Goal: Task Accomplishment & Management: Manage account settings

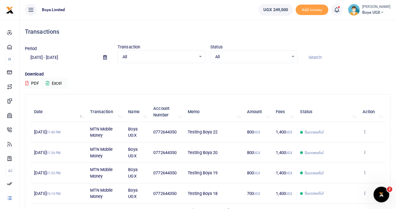
click at [169, 132] on span "0772644350" at bounding box center [165, 132] width 23 height 5
copy span "0772644350"
click at [177, 150] on span "0772644350" at bounding box center [165, 152] width 23 height 5
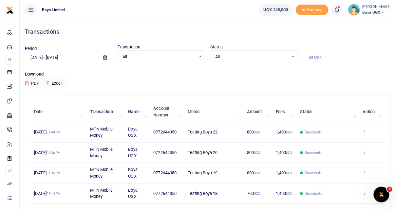
click at [177, 150] on span "0772644350" at bounding box center [165, 152] width 23 height 5
click at [167, 153] on span "0772644350" at bounding box center [165, 152] width 23 height 5
copy span "0772644350"
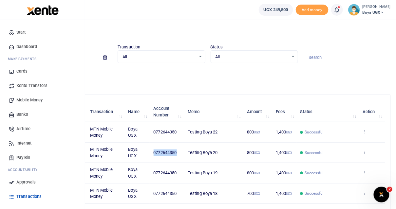
click at [34, 100] on span "Mobile Money" at bounding box center [29, 100] width 26 height 7
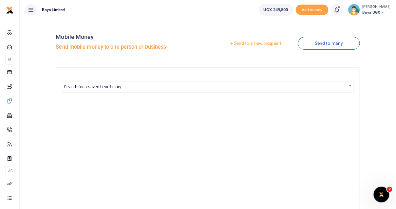
click at [247, 44] on link "Send to a new recipient" at bounding box center [255, 44] width 85 height 12
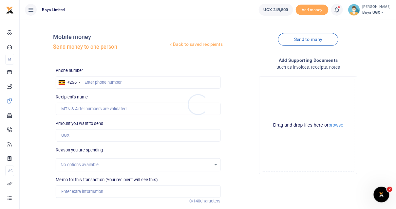
click at [117, 81] on div at bounding box center [198, 104] width 396 height 209
click at [114, 82] on input "text" at bounding box center [138, 82] width 165 height 12
paste input "0772644350"
click at [89, 83] on input "0772644350" at bounding box center [138, 82] width 165 height 12
type input "772644350"
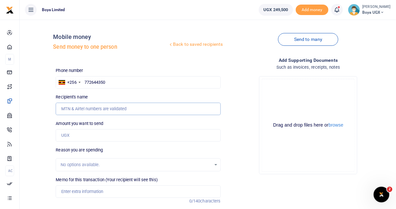
click at [93, 109] on input "Recipient's name" at bounding box center [138, 109] width 165 height 12
click at [115, 93] on div "Phone number +256 Uganda +256 772644350 Phone is required. Recipient's name Nam…" at bounding box center [138, 170] width 170 height 206
click at [83, 133] on input "Amount you want to send" at bounding box center [138, 135] width 165 height 12
type input "100"
click at [98, 108] on input "Recipient's name" at bounding box center [138, 109] width 165 height 12
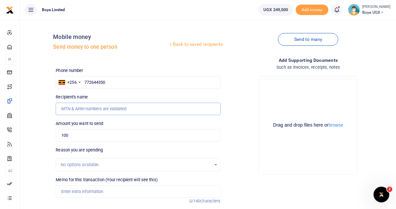
type input "e"
click at [160, 81] on input "772644350" at bounding box center [138, 82] width 165 height 12
click at [81, 105] on input "Recipient's name" at bounding box center [138, 109] width 165 height 12
type input "John Doe"
click at [92, 135] on input "100" at bounding box center [138, 135] width 165 height 12
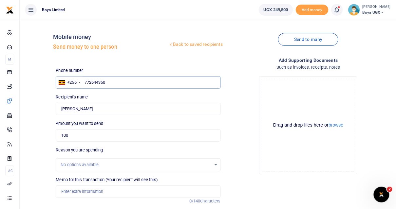
click at [106, 80] on input "772644350" at bounding box center [138, 82] width 165 height 12
click at [85, 83] on input "772644350" at bounding box center [138, 82] width 165 height 12
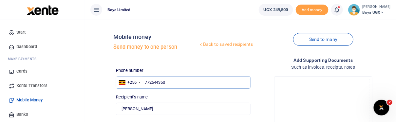
click at [171, 83] on input "772644350" at bounding box center [183, 82] width 135 height 12
type input "772644350"
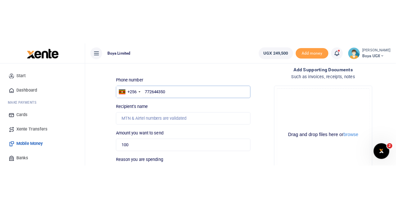
scroll to position [35, 0]
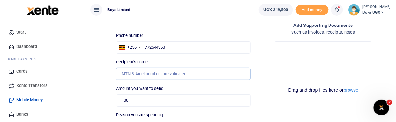
click at [165, 74] on input "Recipient's name" at bounding box center [183, 74] width 135 height 12
click at [197, 45] on input "772644350" at bounding box center [183, 47] width 135 height 12
click at [146, 48] on input "772644350" at bounding box center [183, 47] width 135 height 12
click at [144, 71] on input "Recipient's name" at bounding box center [183, 74] width 135 height 12
click at [151, 46] on input "256772644350" at bounding box center [183, 47] width 135 height 12
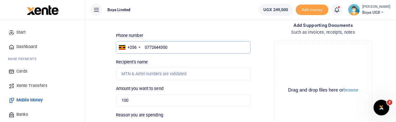
type input "0772644350"
click at [155, 78] on input "Recipient's name" at bounding box center [183, 74] width 135 height 12
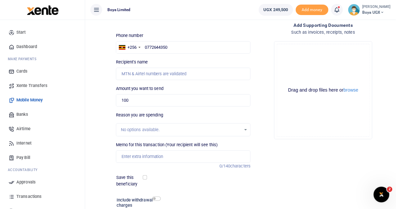
click at [382, 10] on span "Boya UGX" at bounding box center [377, 12] width 28 height 6
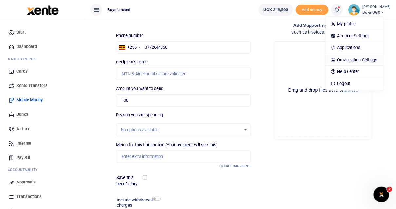
click at [360, 55] on link "Organization Settings" at bounding box center [354, 59] width 57 height 9
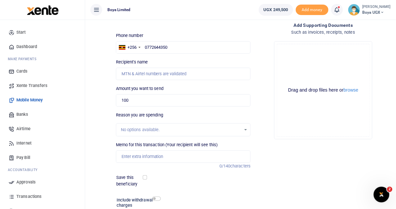
click at [392, 10] on li "Robert Oigo Boya UGX My profile Account Settings Applications Organization Sett…" at bounding box center [370, 10] width 48 height 12
click at [385, 12] on span "Boya UGX" at bounding box center [377, 12] width 28 height 6
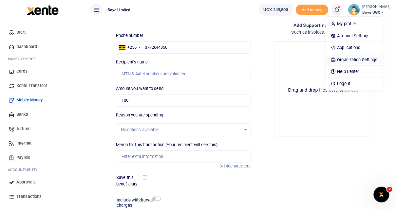
click at [363, 60] on link "Organization Settings" at bounding box center [354, 59] width 57 height 9
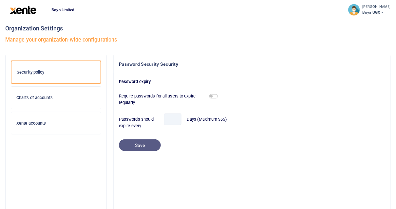
scroll to position [5, 0]
click at [378, 10] on span "Boya UGX" at bounding box center [377, 12] width 28 height 6
click at [129, 27] on h3 "Organization Settings" at bounding box center [197, 28] width 385 height 10
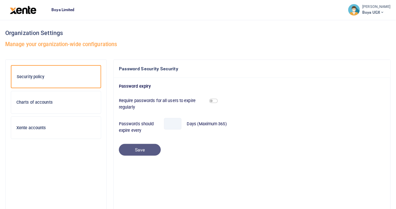
click at [18, 3] on div at bounding box center [23, 10] width 46 height 20
click at [20, 11] on img at bounding box center [23, 10] width 27 height 8
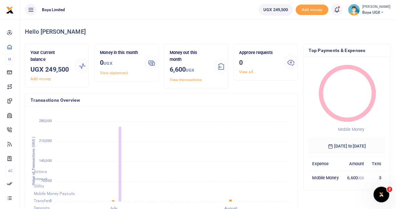
click at [370, 12] on span "Boya UGX" at bounding box center [377, 12] width 28 height 6
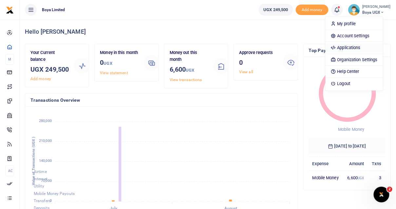
click at [361, 46] on link "Applications" at bounding box center [354, 47] width 57 height 9
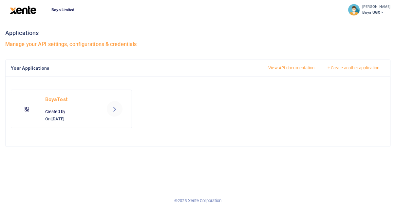
click at [116, 114] on link at bounding box center [115, 109] width 16 height 16
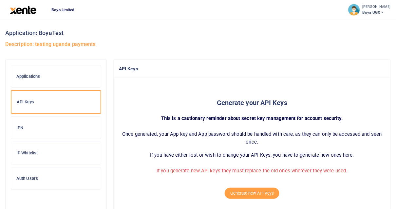
click at [31, 150] on div "IP Whitelist" at bounding box center [56, 153] width 90 height 22
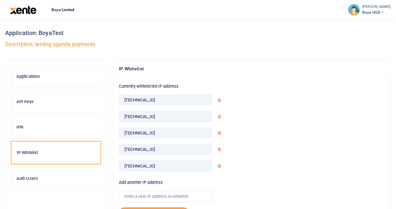
click at [26, 124] on div at bounding box center [198, 104] width 396 height 209
click at [20, 125] on h6 "IPN" at bounding box center [55, 127] width 79 height 5
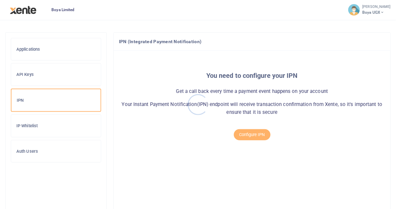
scroll to position [50, 0]
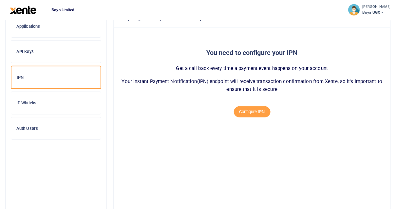
click at [21, 128] on h6 "Auth Users" at bounding box center [55, 128] width 79 height 5
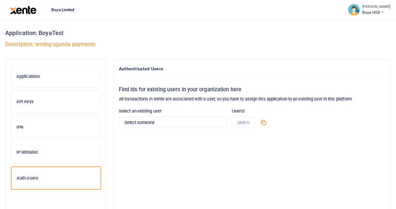
click at [32, 84] on div "Applications" at bounding box center [56, 77] width 90 height 22
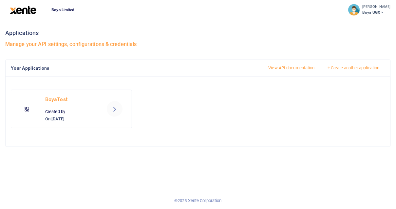
click at [369, 9] on small "[PERSON_NAME]" at bounding box center [377, 7] width 28 height 6
click at [268, 49] on div "Applications Manage your API settings, configurations & credentials" at bounding box center [197, 40] width 385 height 40
